Goal: Book appointment/travel/reservation

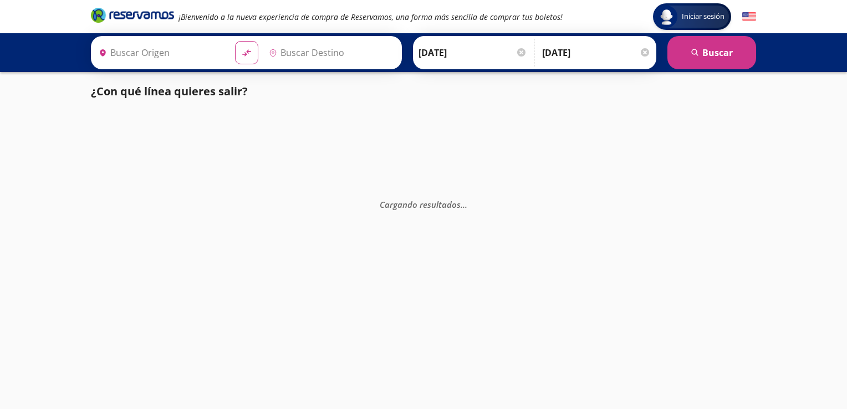
type input "[GEOGRAPHIC_DATA], [GEOGRAPHIC_DATA]"
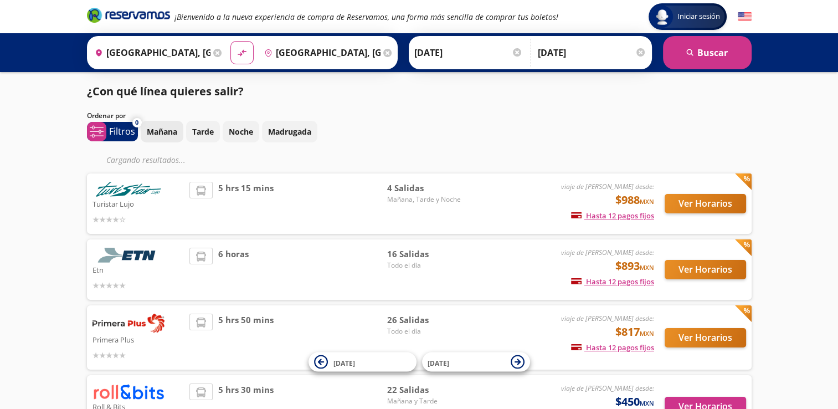
click at [165, 127] on p "Mañana" at bounding box center [162, 132] width 30 height 12
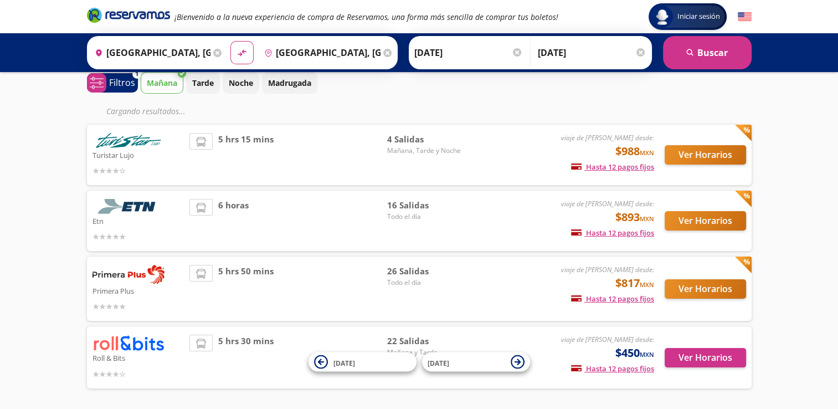
click at [403, 154] on span "Mañana, Tarde y Noche" at bounding box center [426, 151] width 78 height 10
click at [724, 157] on button "Ver Horarios" at bounding box center [705, 154] width 81 height 19
